Goal: Task Accomplishment & Management: Complete application form

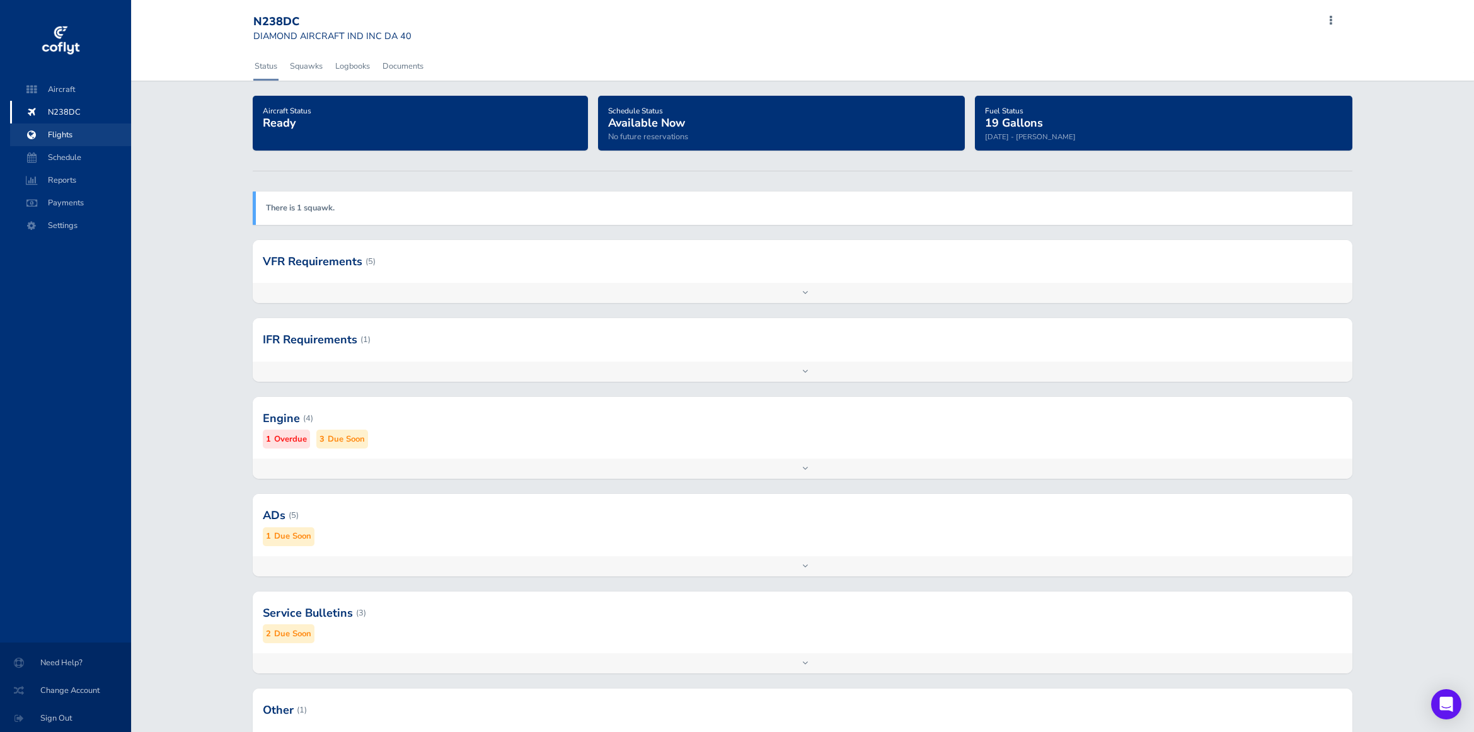
click at [64, 133] on span "Flights" at bounding box center [71, 134] width 96 height 23
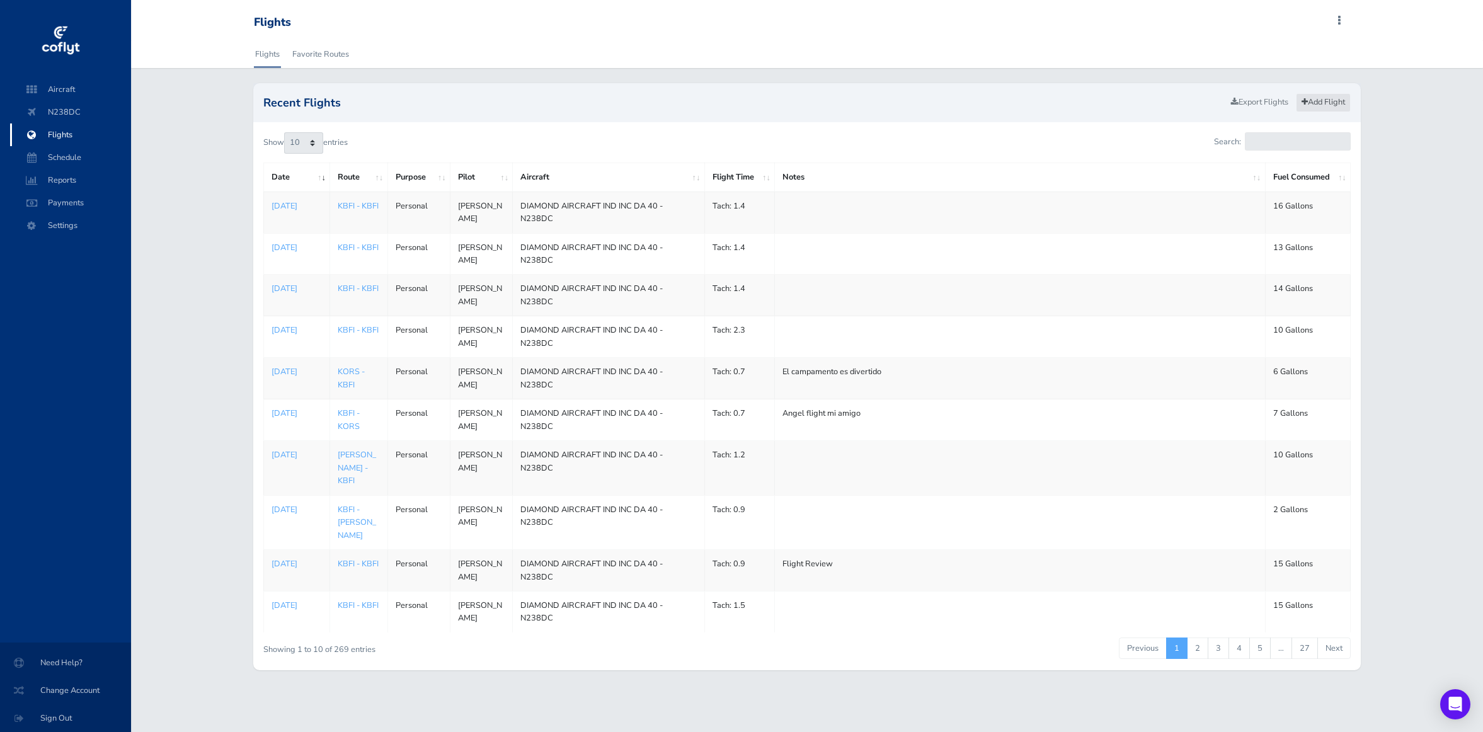
click at [1309, 100] on link "Add Flight" at bounding box center [1323, 102] width 55 height 18
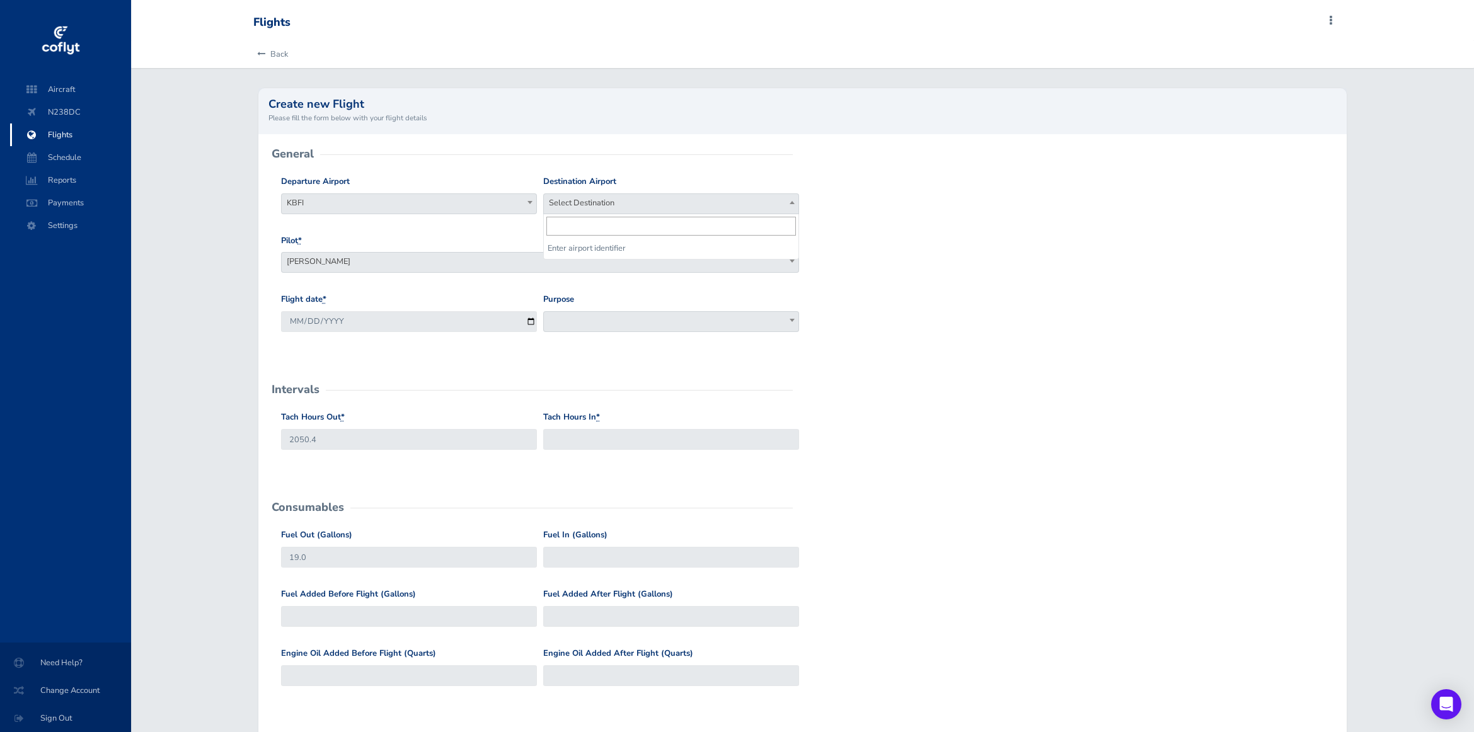
click at [593, 200] on span "Select Destination" at bounding box center [671, 203] width 255 height 18
type input "KBFI"
select select "KBFI"
click at [633, 318] on span at bounding box center [671, 321] width 256 height 21
select select "Personal"
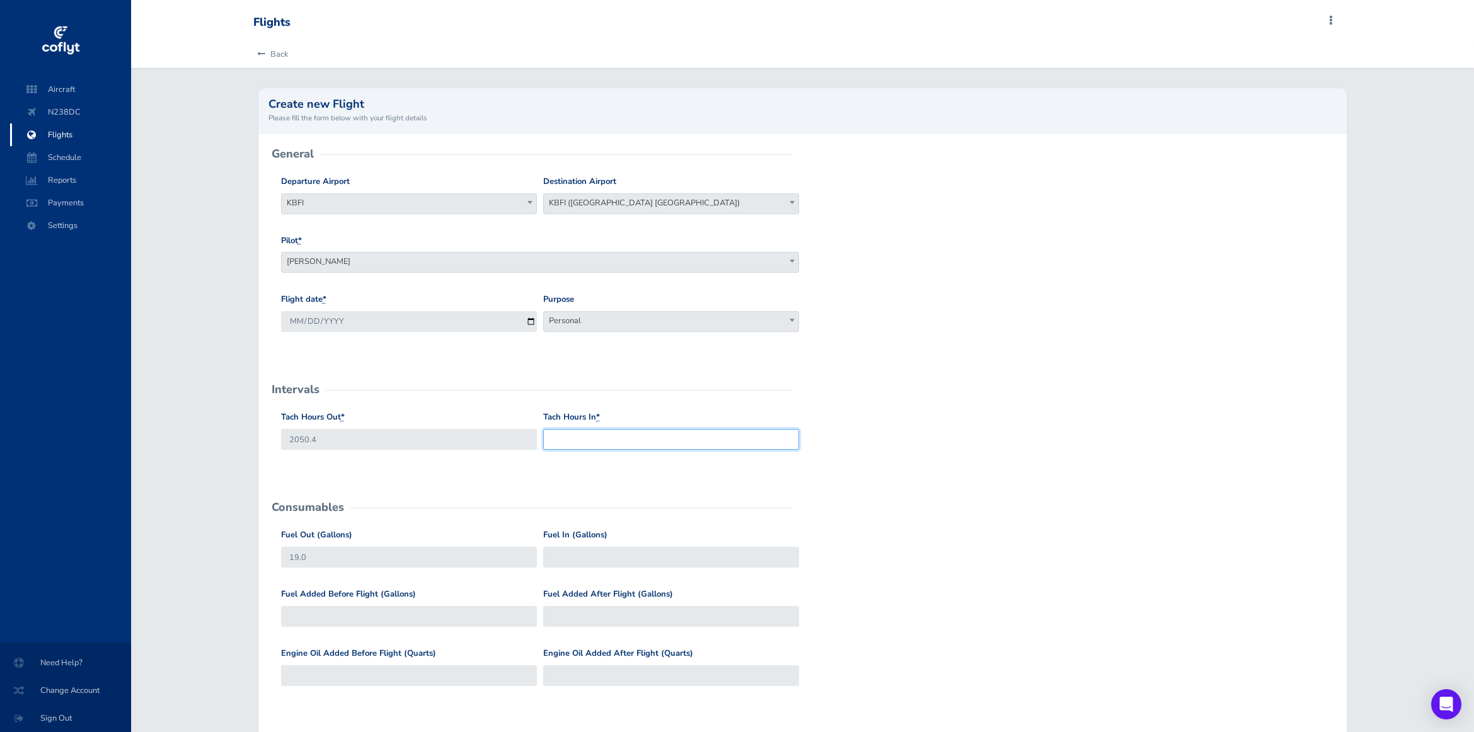
click at [698, 445] on input "Tach Hours In *" at bounding box center [671, 439] width 256 height 21
type input "2052.3"
click at [686, 562] on input "Fuel In (Gallons)" at bounding box center [671, 557] width 256 height 21
type input "34.8"
click at [355, 611] on div "Fuel Added Before Flight (Gallons)" at bounding box center [409, 607] width 256 height 39
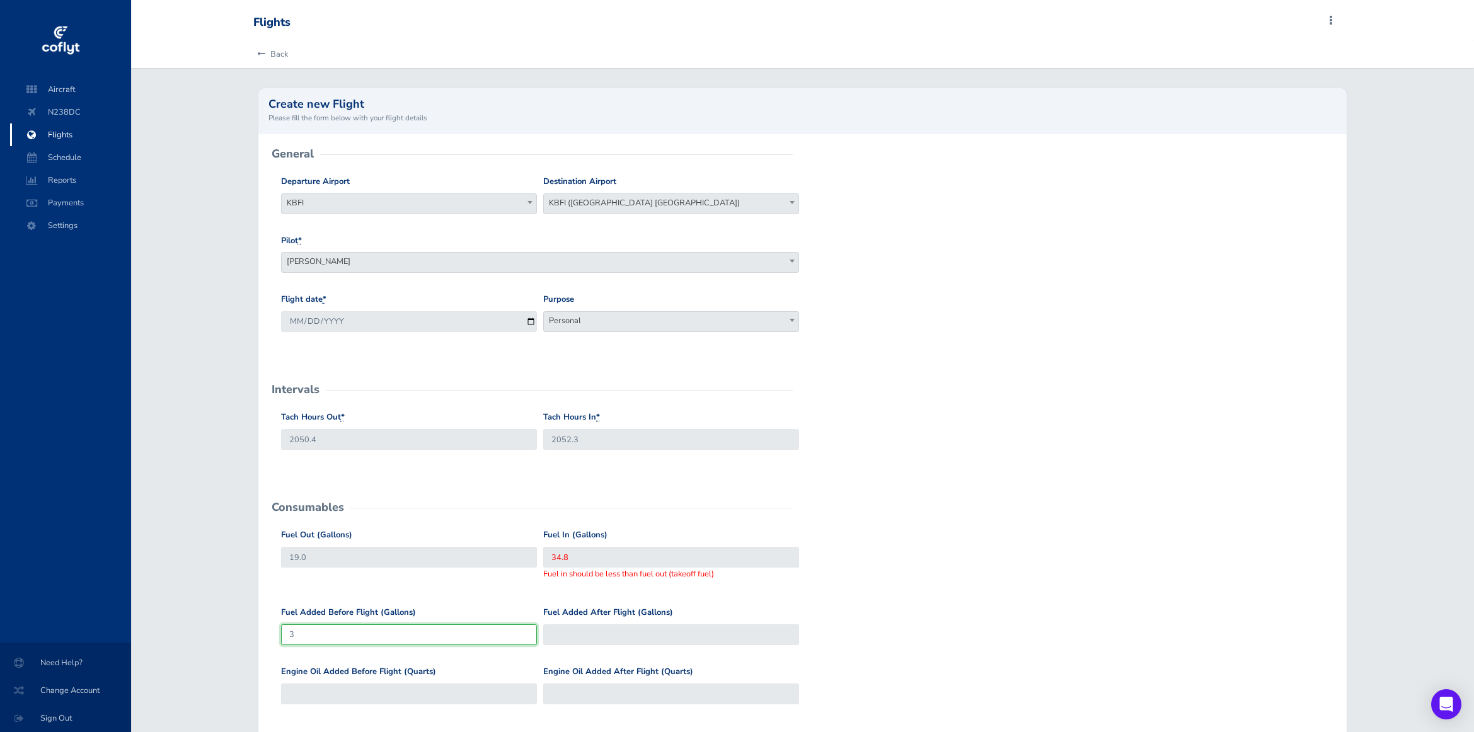
type input "31"
type input "50"
type input "31"
click at [582, 629] on div "Fuel Added After Flight (Gallons)" at bounding box center [671, 630] width 262 height 49
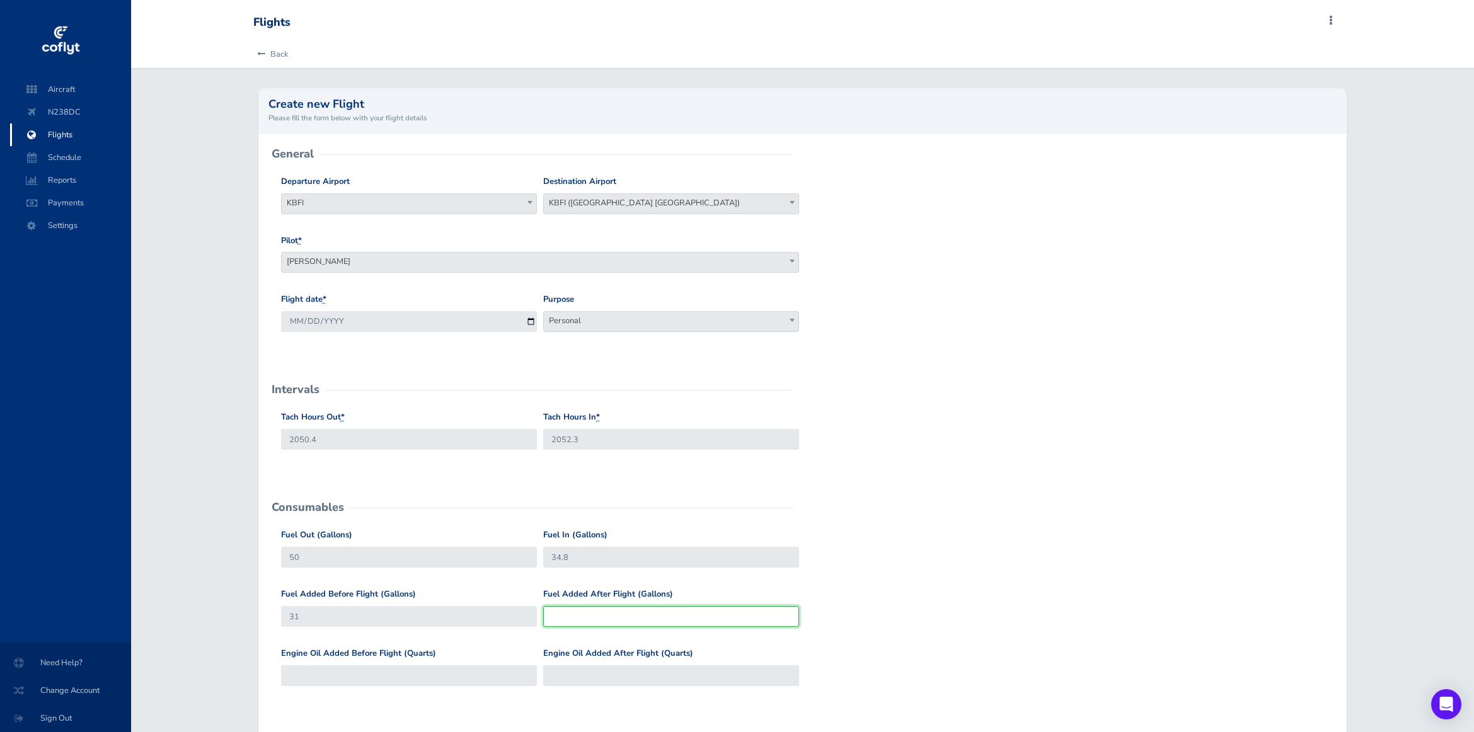
type input "-1"
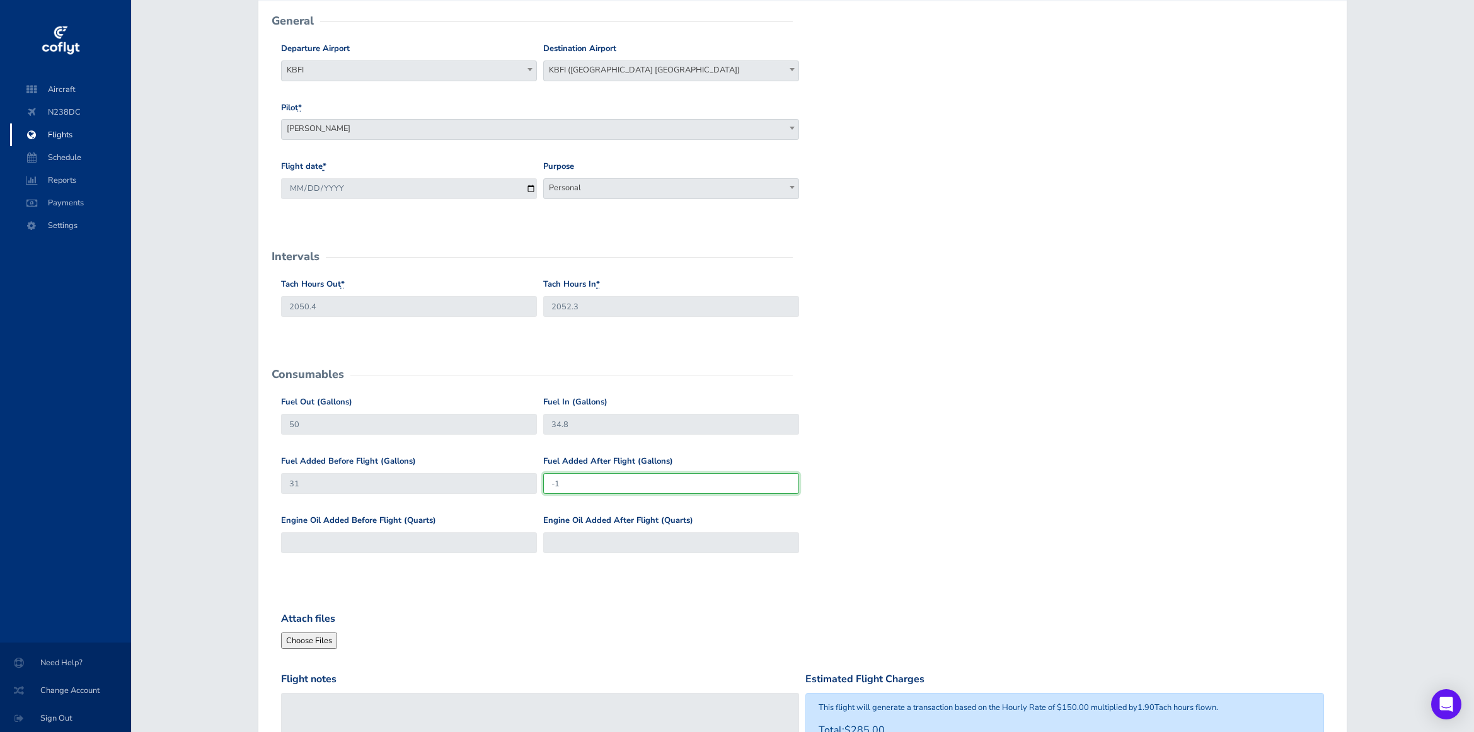
scroll to position [315, 0]
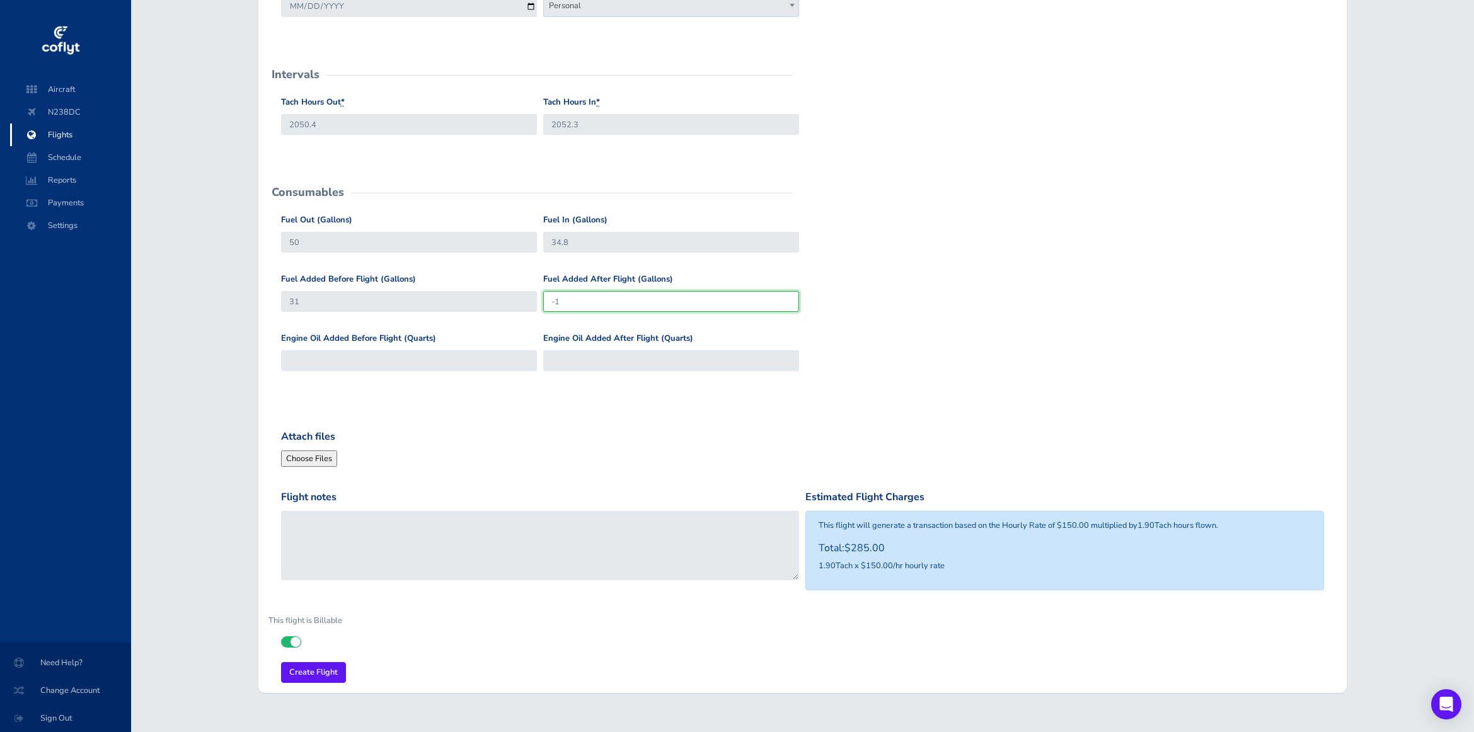
drag, startPoint x: 616, startPoint y: 301, endPoint x: 269, endPoint y: 273, distance: 348.3
click at [317, 277] on div "Fuel Added Before Flight (Gallons) 31 Fuel Added After Flight (Gallons) -1" at bounding box center [803, 302] width 1050 height 59
click at [694, 394] on form "General Departure Airport Select Departure KBFI KBFI Destination Airport Select…" at bounding box center [802, 261] width 1069 height 844
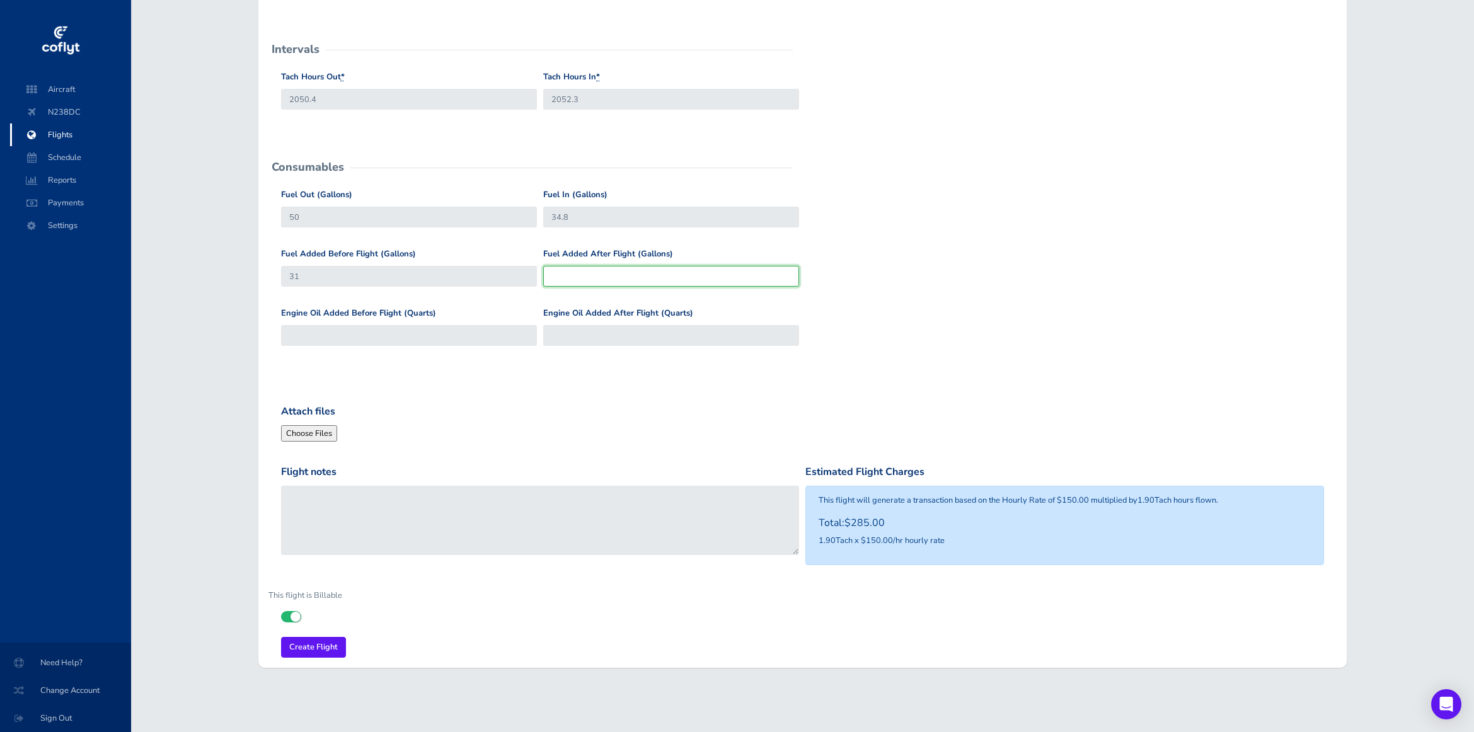
click at [631, 281] on input "Fuel Added After Flight (Gallons)" at bounding box center [671, 276] width 256 height 21
type input "-1"
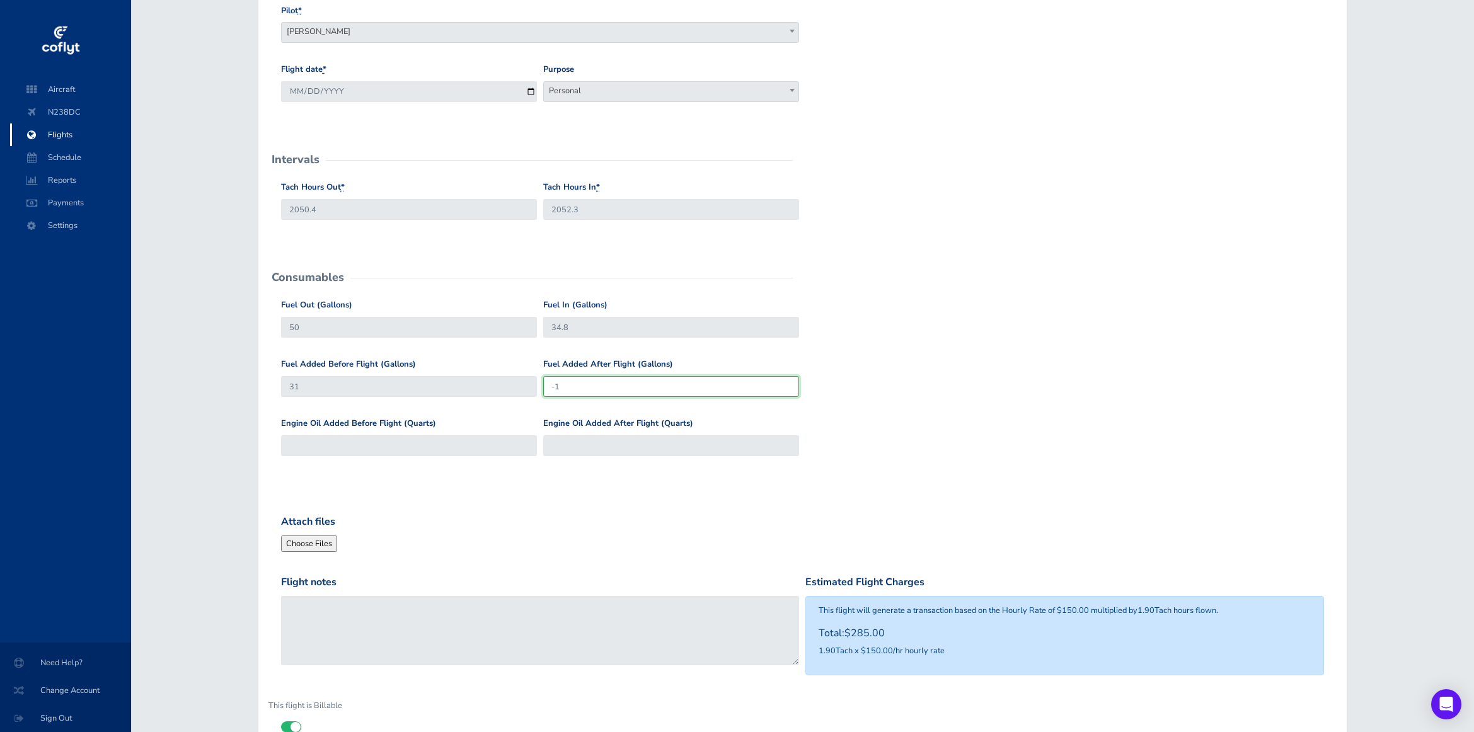
scroll to position [214, 0]
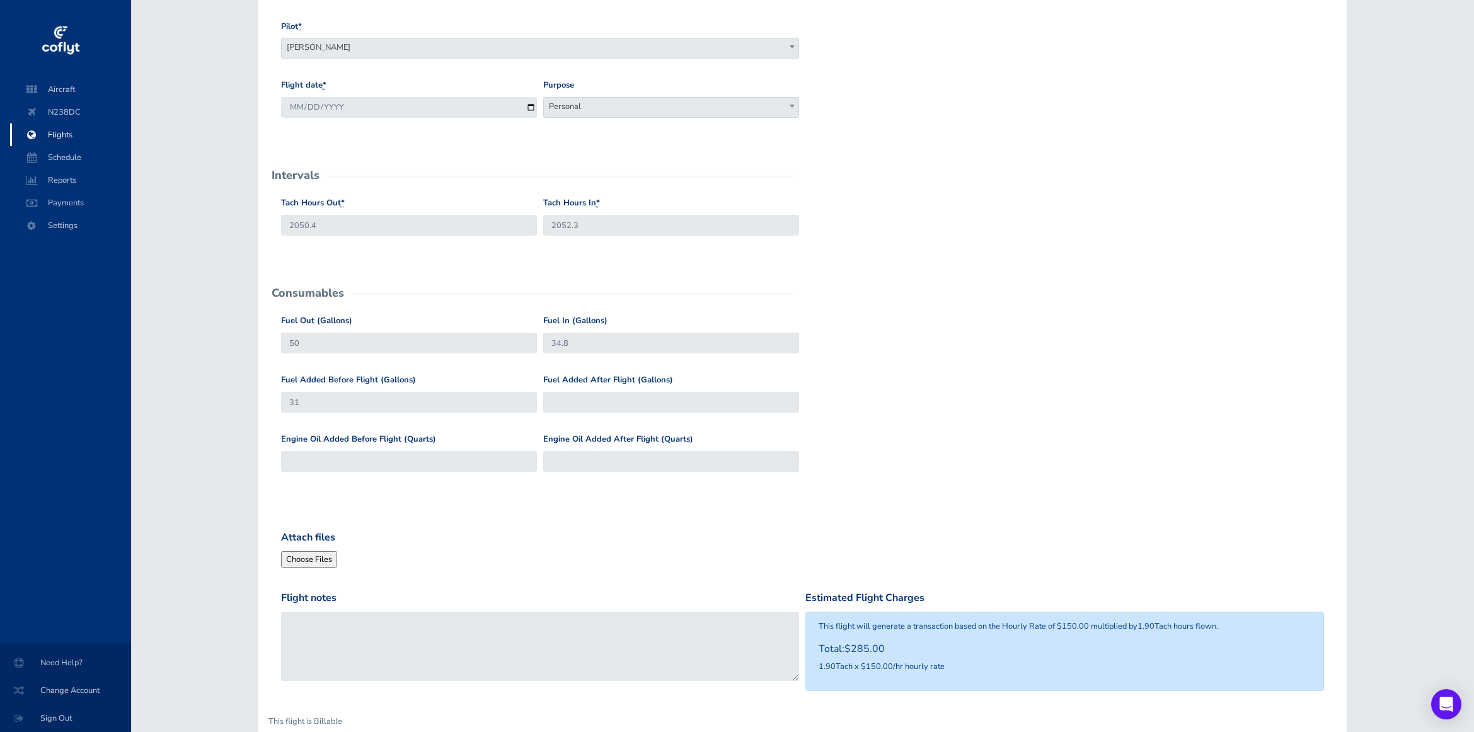
click at [920, 418] on div "Fuel Added Before Flight (Gallons) 31 Fuel Added After Flight (Gallons)" at bounding box center [803, 403] width 1050 height 59
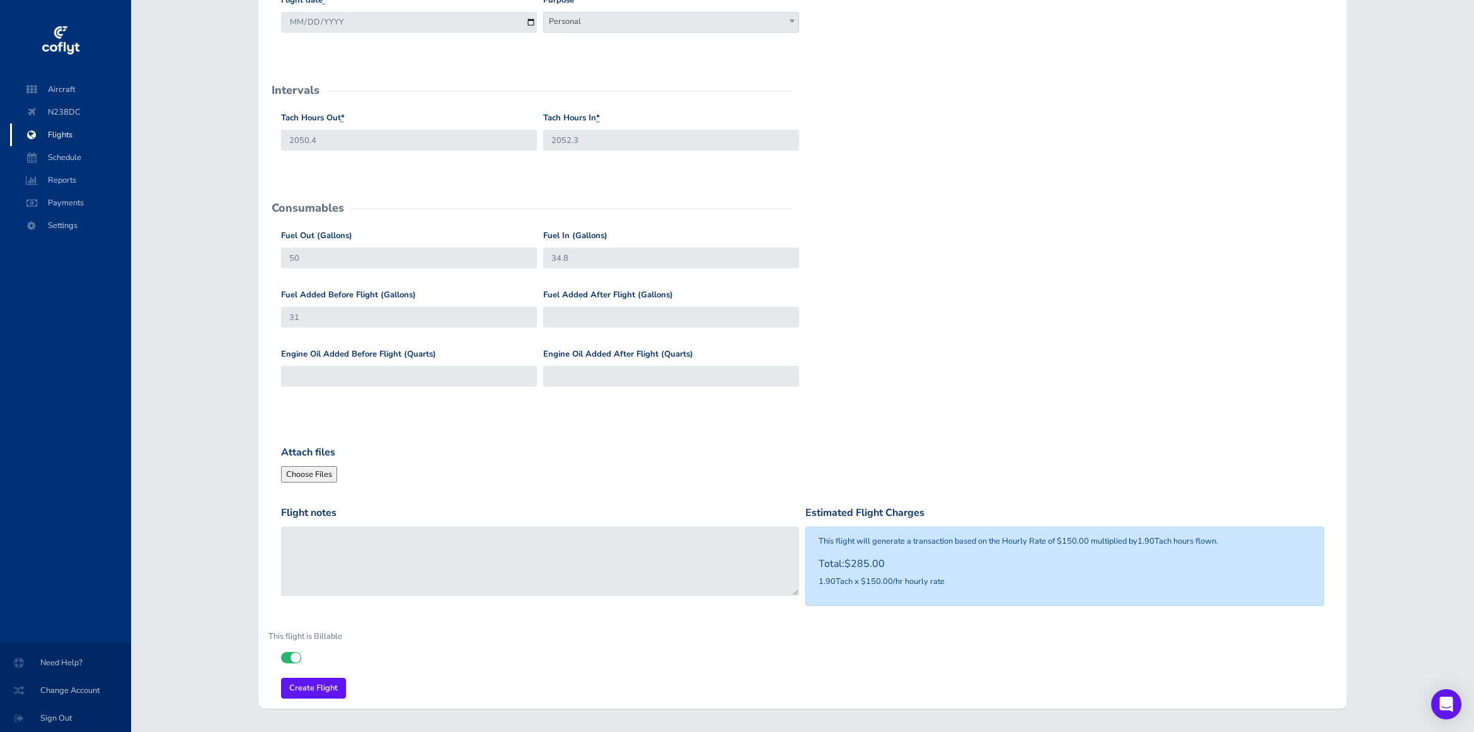
scroll to position [340, 0]
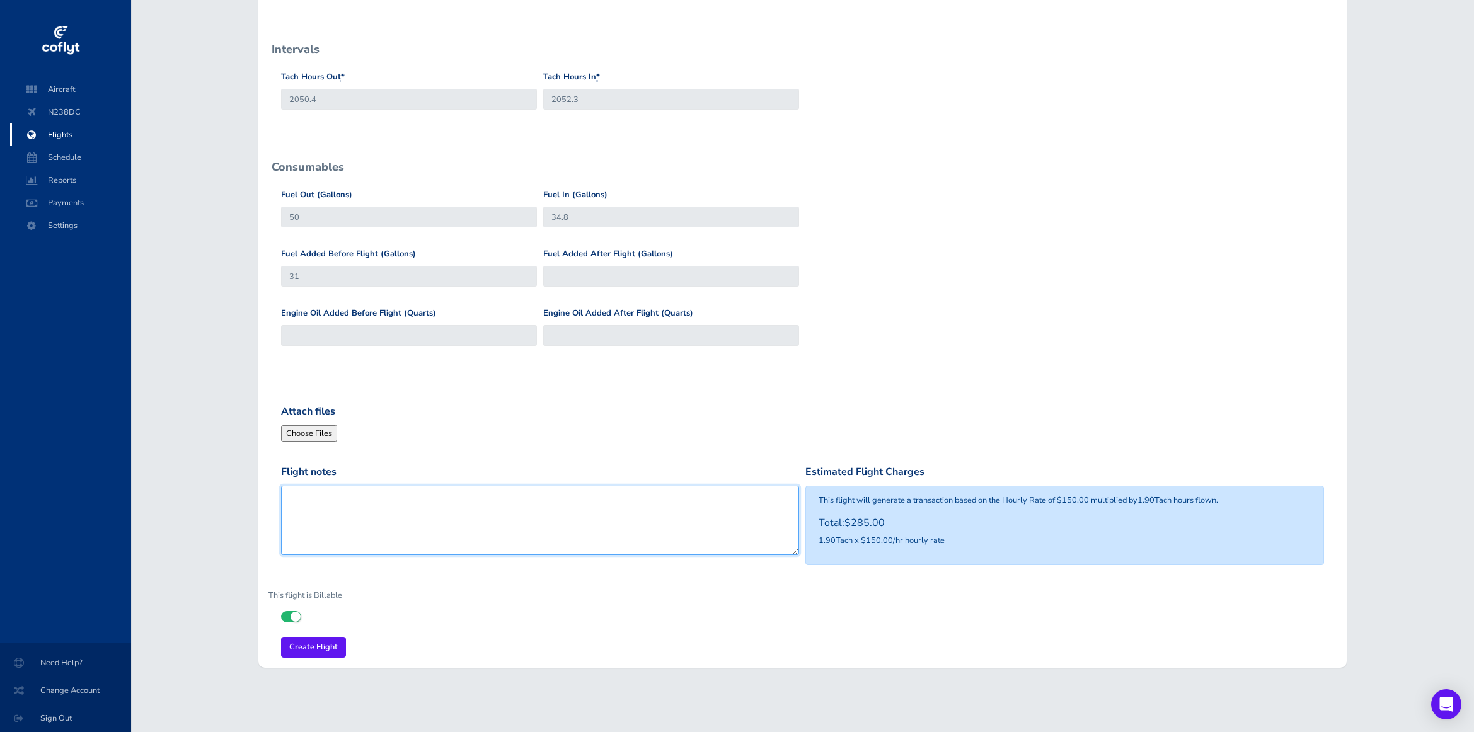
click at [650, 522] on textarea "Flight notes" at bounding box center [540, 520] width 519 height 69
type textarea "Orcas trip"
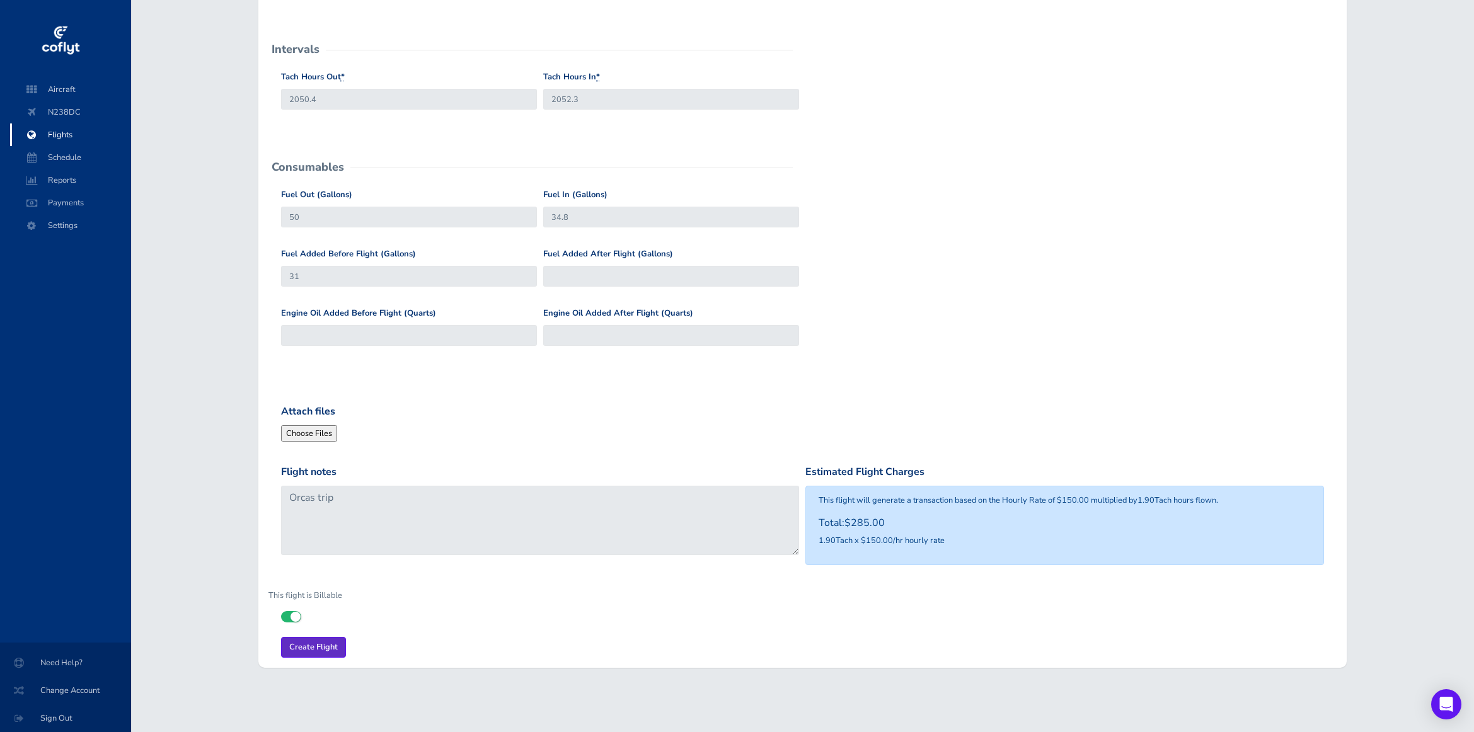
click at [330, 648] on input "Create Flight" at bounding box center [313, 647] width 65 height 21
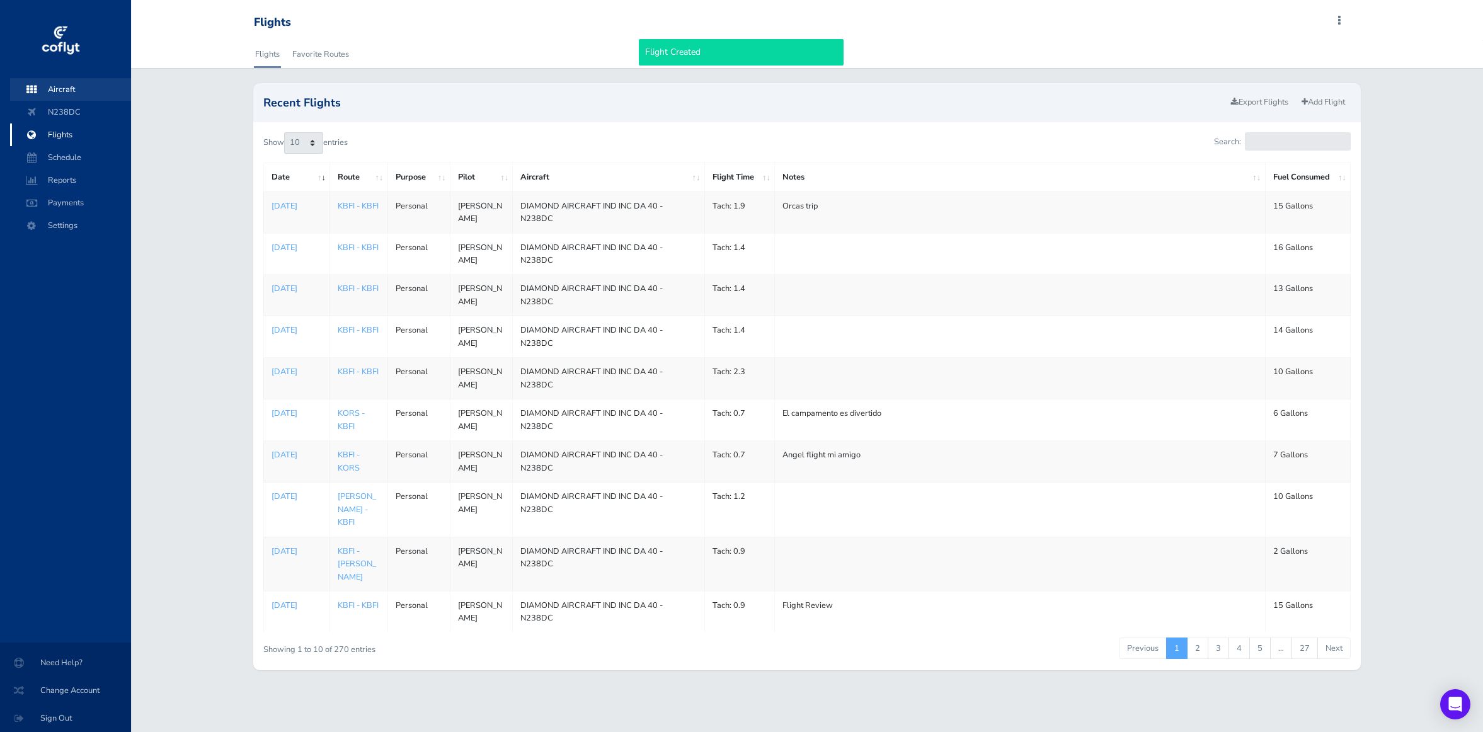
click at [82, 88] on span "Aircraft" at bounding box center [71, 89] width 96 height 23
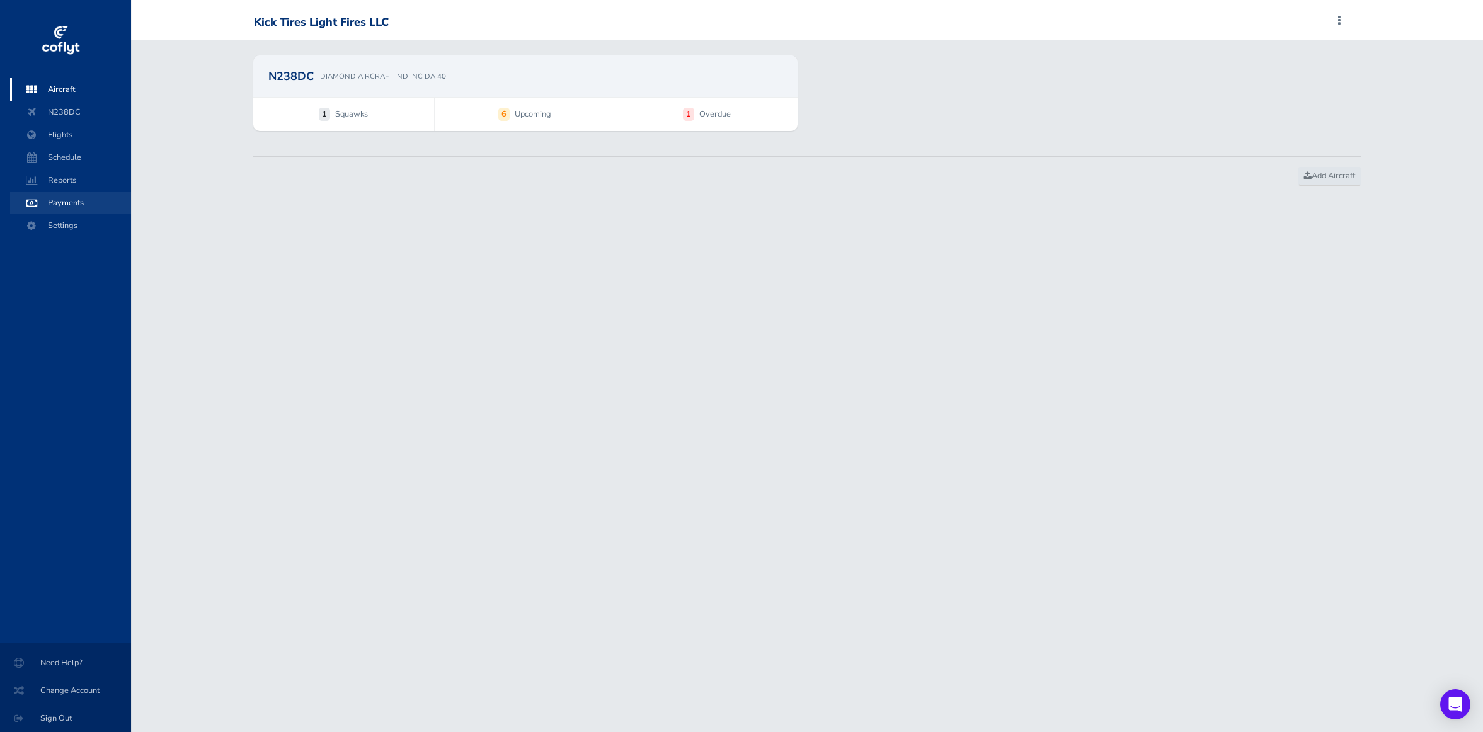
click at [71, 200] on span "Payments" at bounding box center [71, 203] width 96 height 23
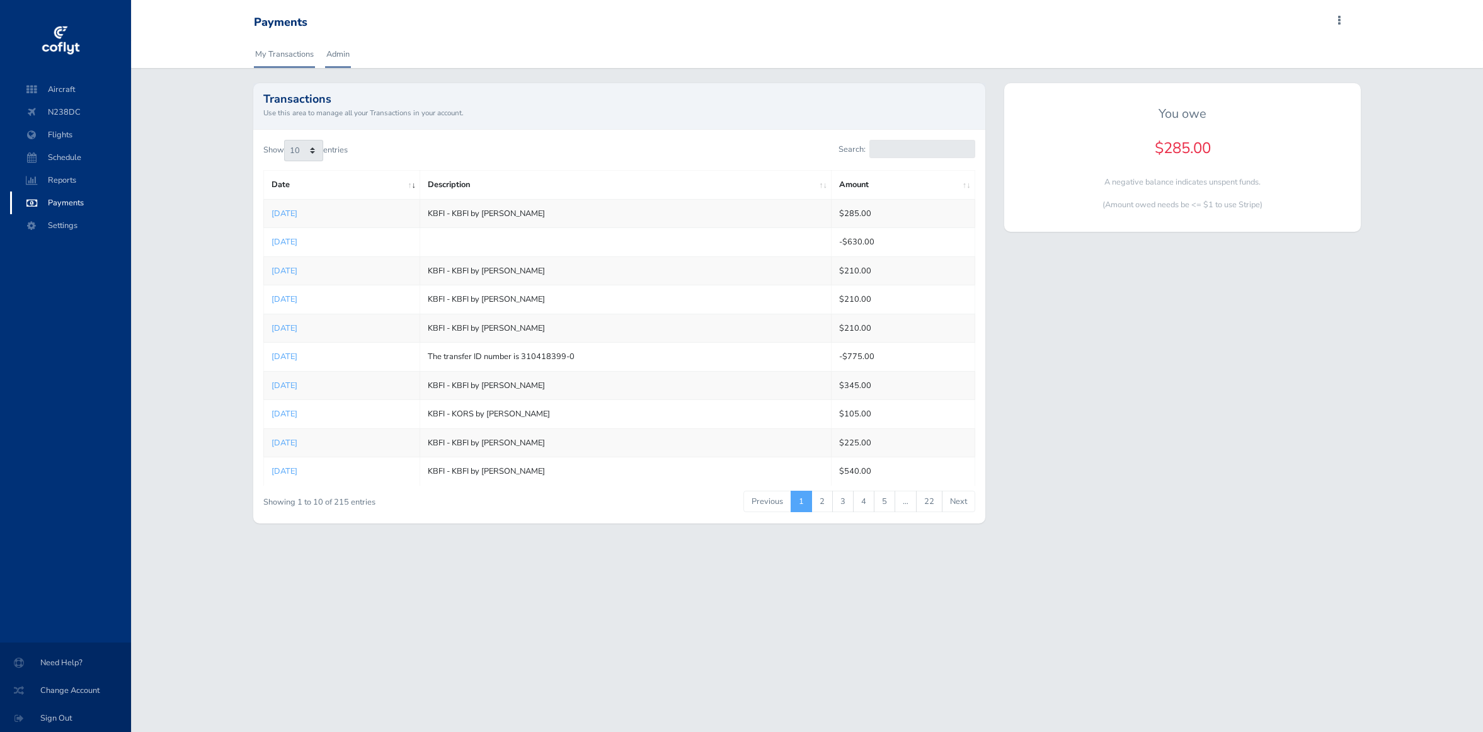
click at [346, 64] on link "Admin" at bounding box center [338, 54] width 26 height 28
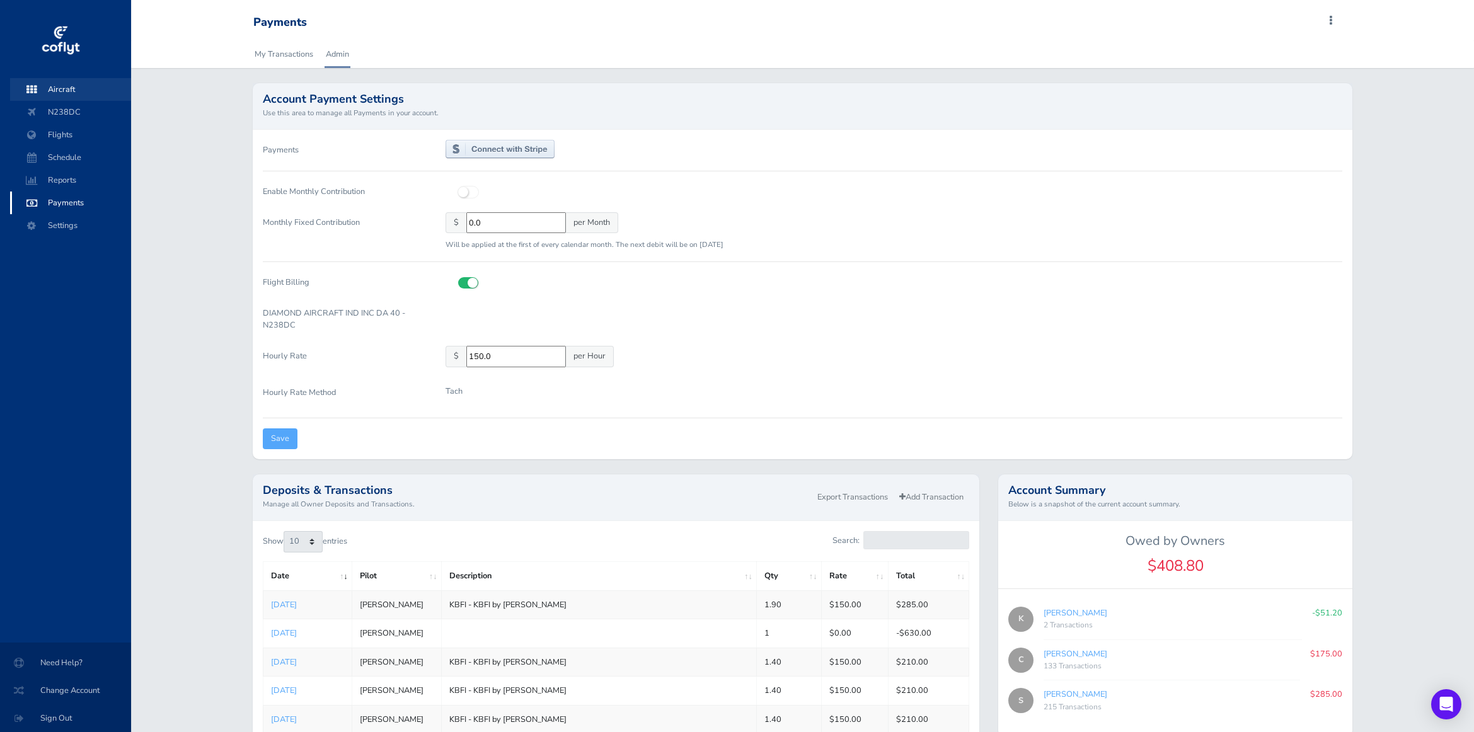
click at [78, 83] on span "Aircraft" at bounding box center [71, 89] width 96 height 23
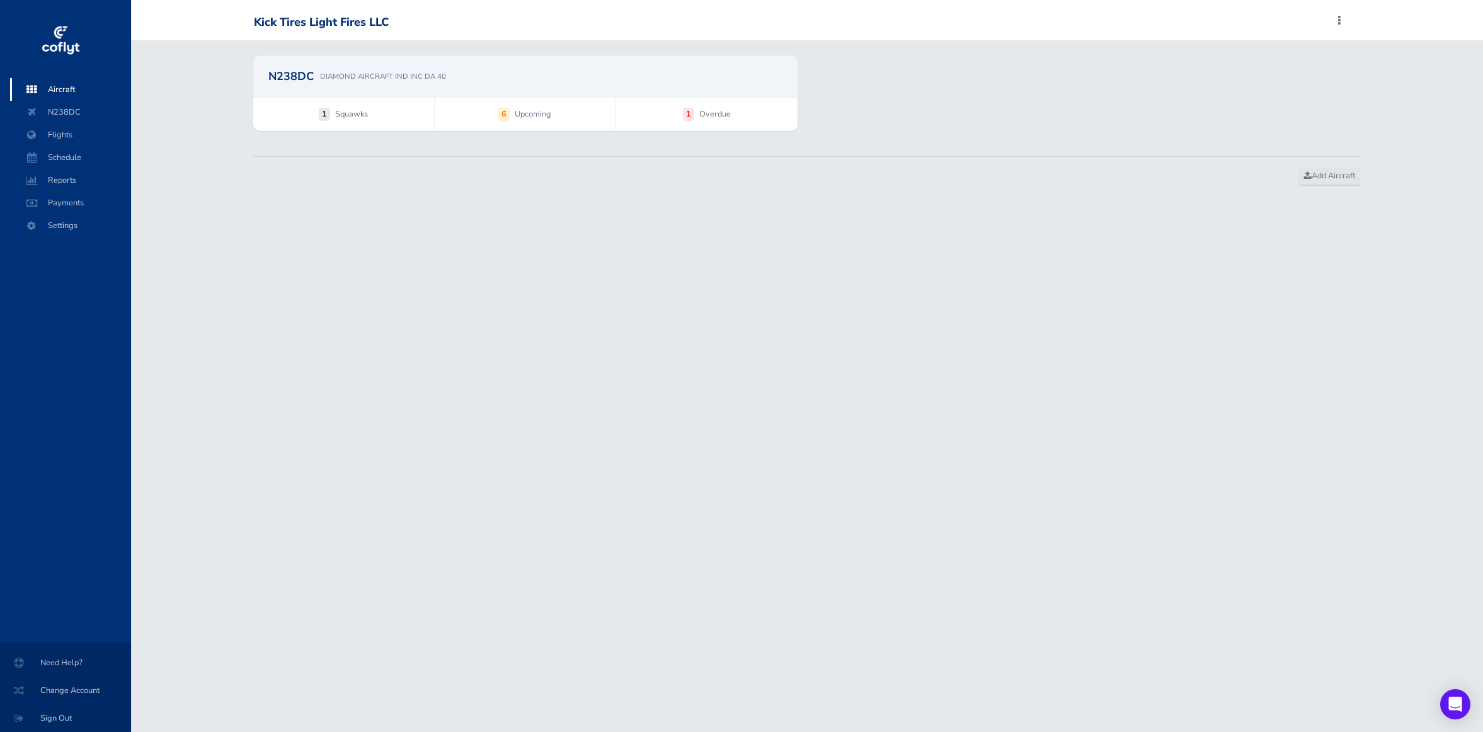
click at [376, 113] on span "1 Squawks" at bounding box center [343, 114] width 181 height 33
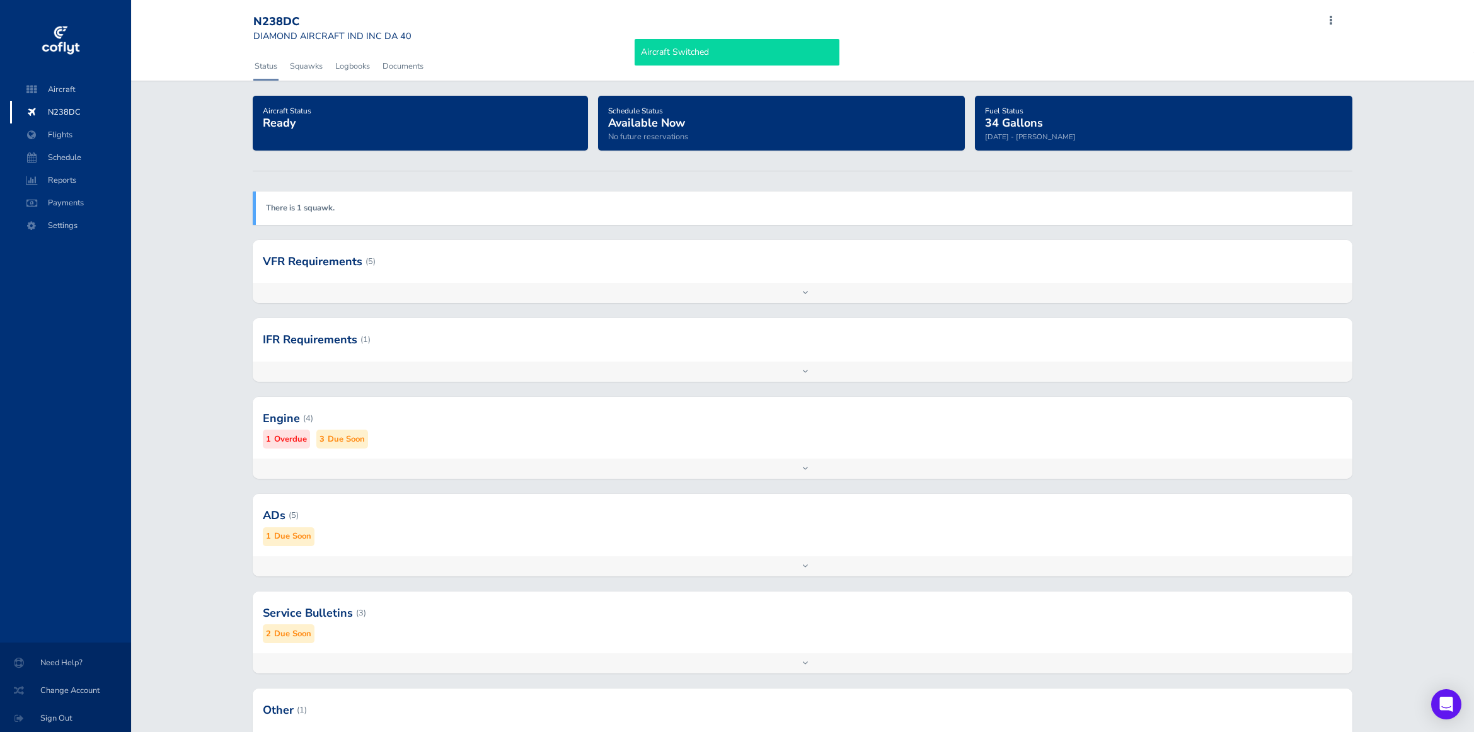
click at [541, 450] on div "Engine (4) 1 Overdue 3 Due Soon" at bounding box center [803, 428] width 1100 height 62
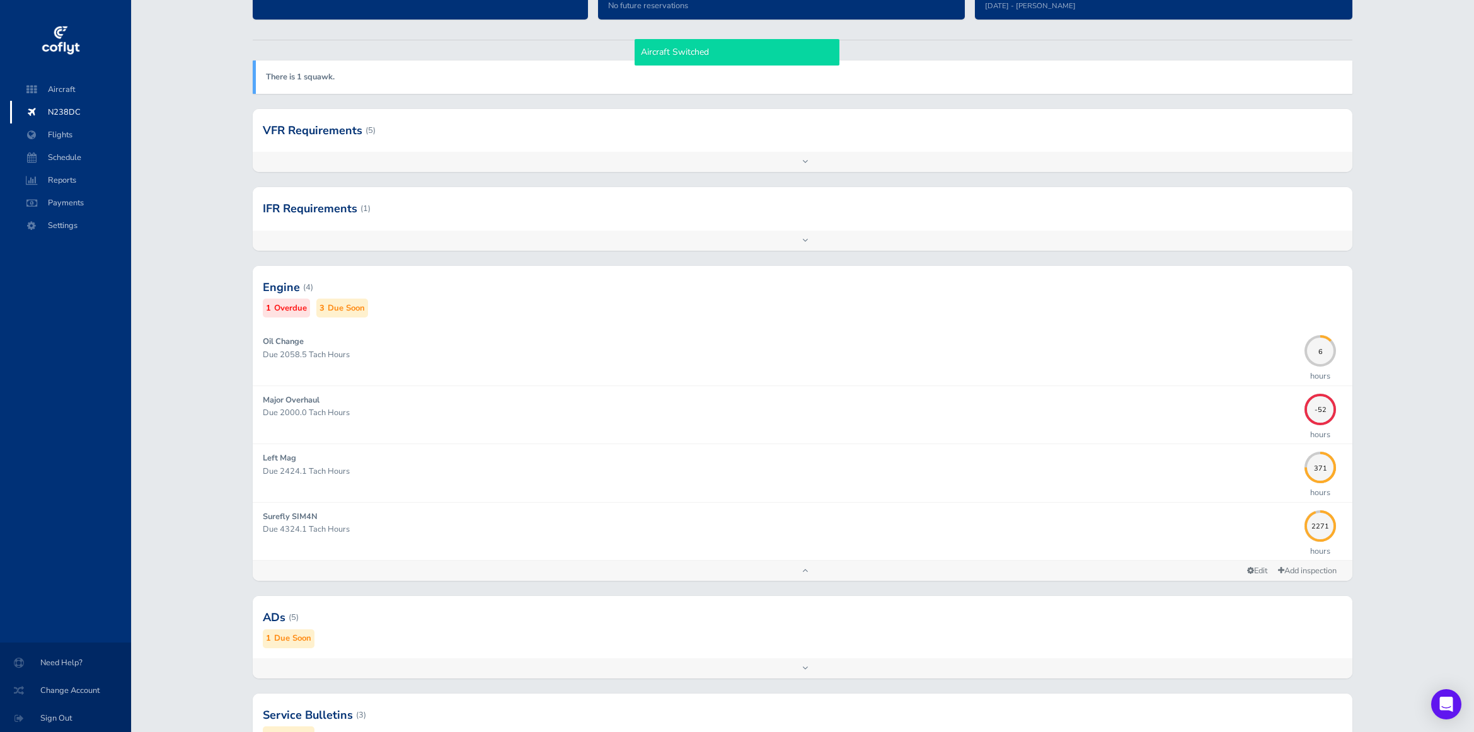
scroll to position [315, 0]
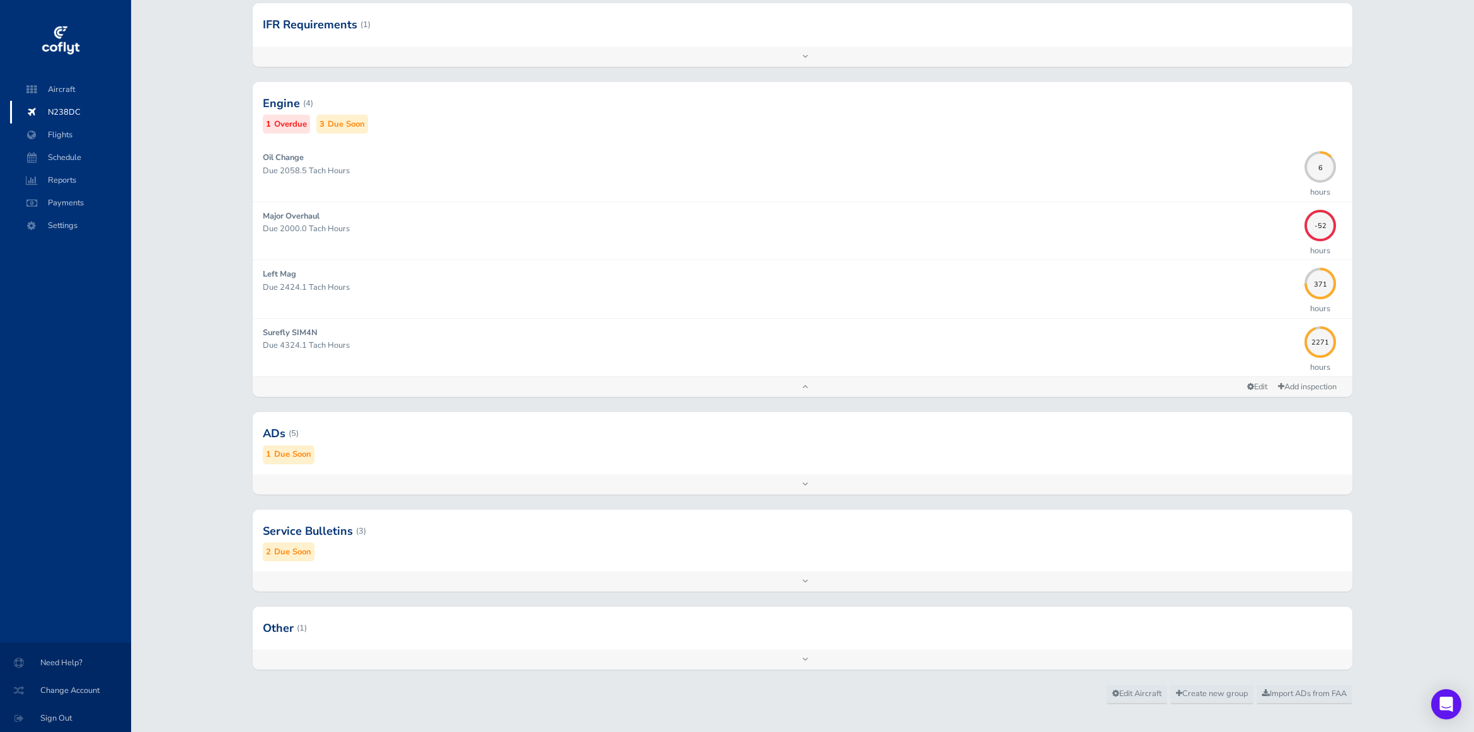
click at [717, 477] on div "Add inspection Edit" at bounding box center [803, 484] width 1100 height 20
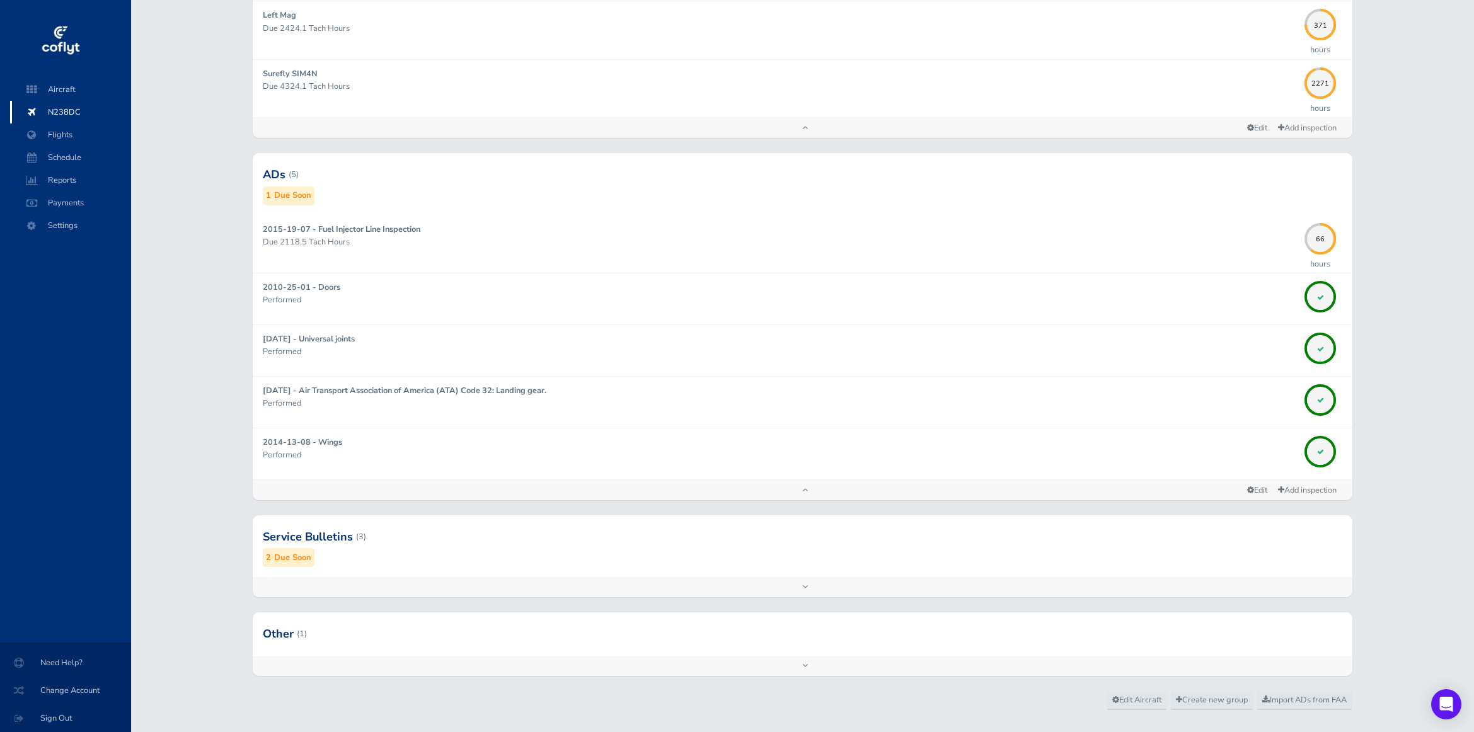
scroll to position [596, 0]
